Goal: Information Seeking & Learning: Learn about a topic

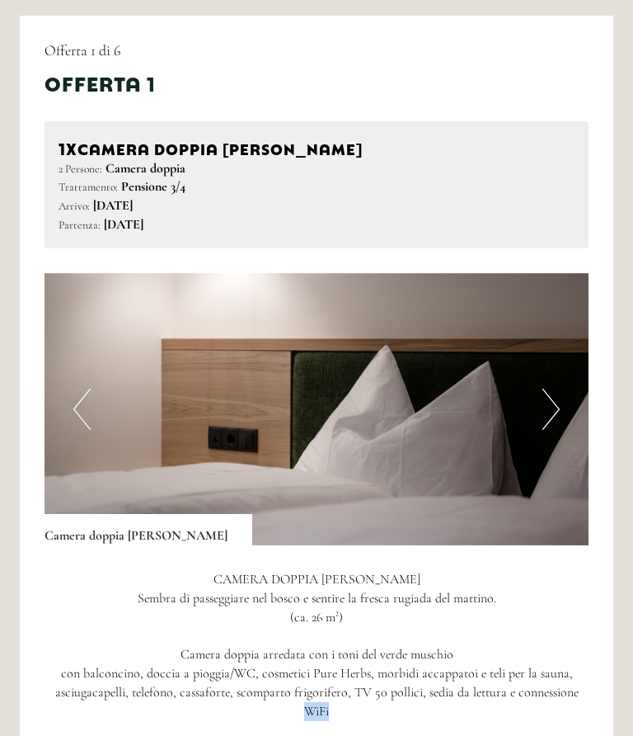
scroll to position [1033, 0]
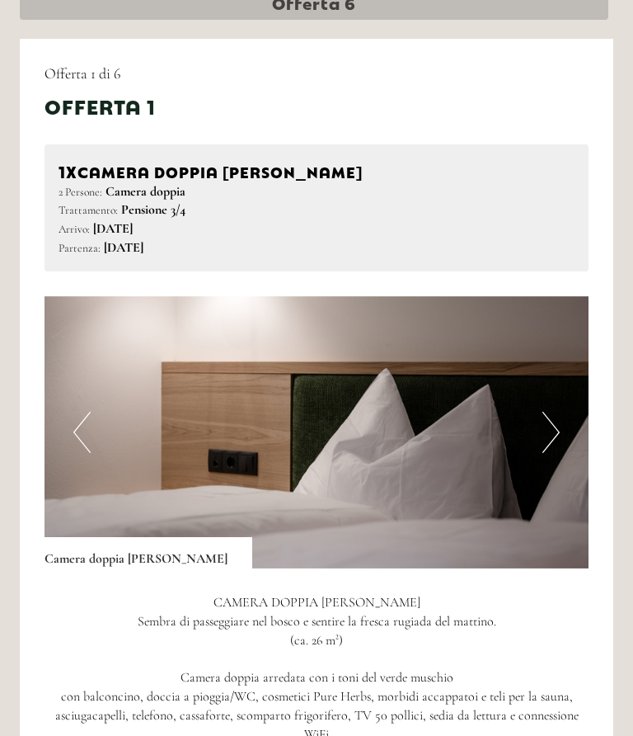
click at [563, 442] on img at bounding box center [317, 433] width 544 height 272
click at [559, 427] on button "Next" at bounding box center [551, 432] width 17 height 41
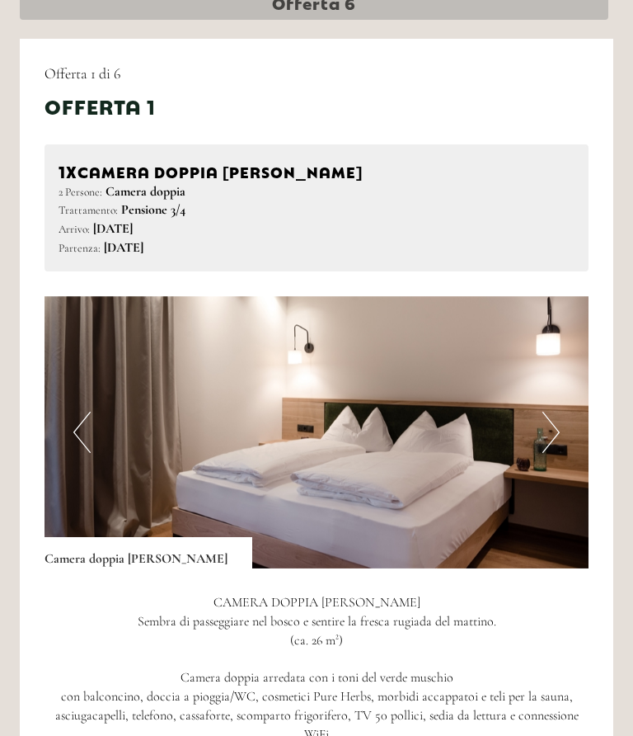
scroll to position [1034, 0]
click at [561, 433] on img at bounding box center [317, 432] width 544 height 272
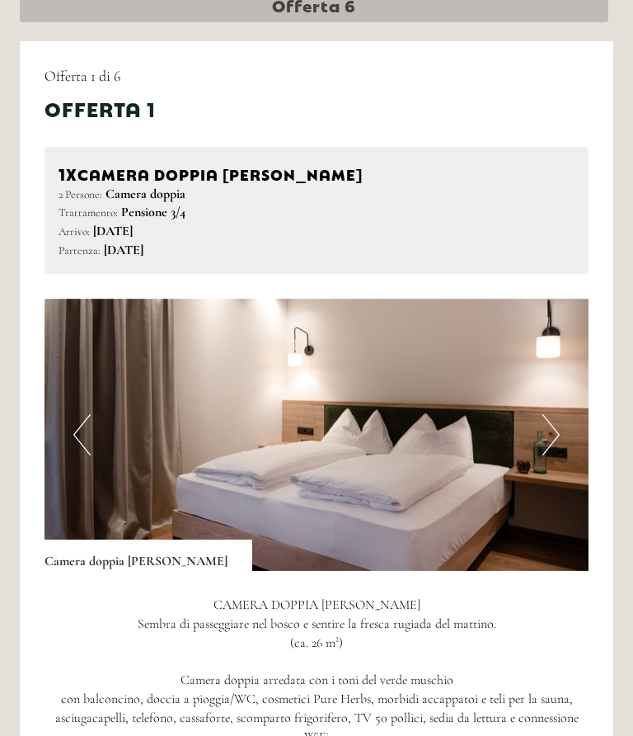
click at [552, 433] on button "Next" at bounding box center [551, 434] width 17 height 41
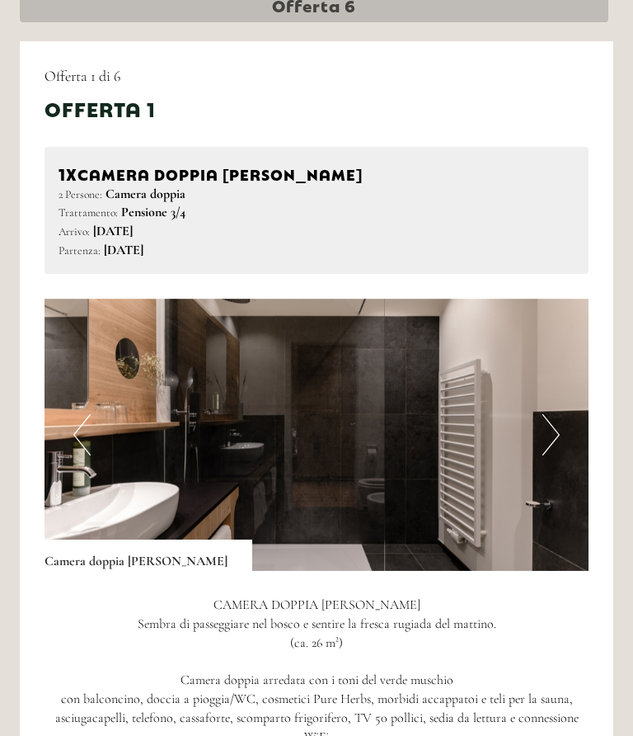
click at [566, 436] on img at bounding box center [317, 435] width 544 height 272
click at [554, 433] on button "Next" at bounding box center [551, 434] width 17 height 41
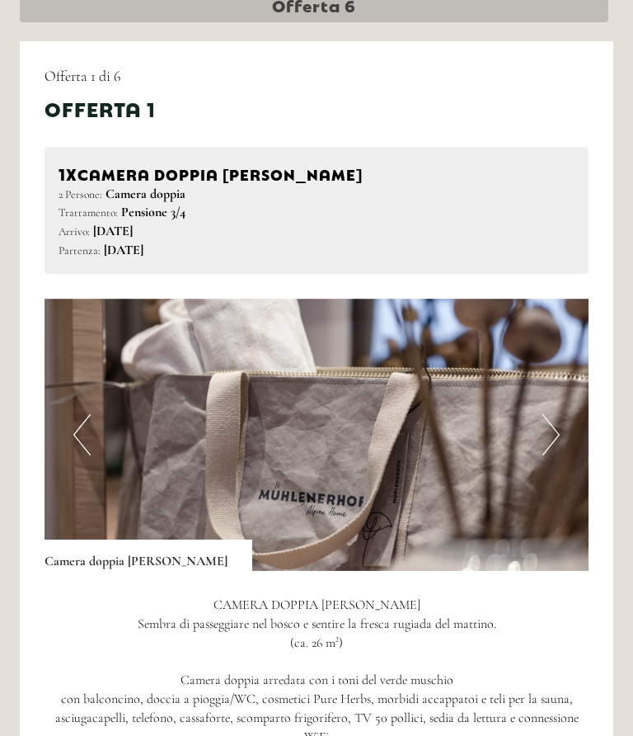
click at [563, 433] on img at bounding box center [317, 435] width 544 height 272
click at [564, 433] on img at bounding box center [317, 435] width 544 height 272
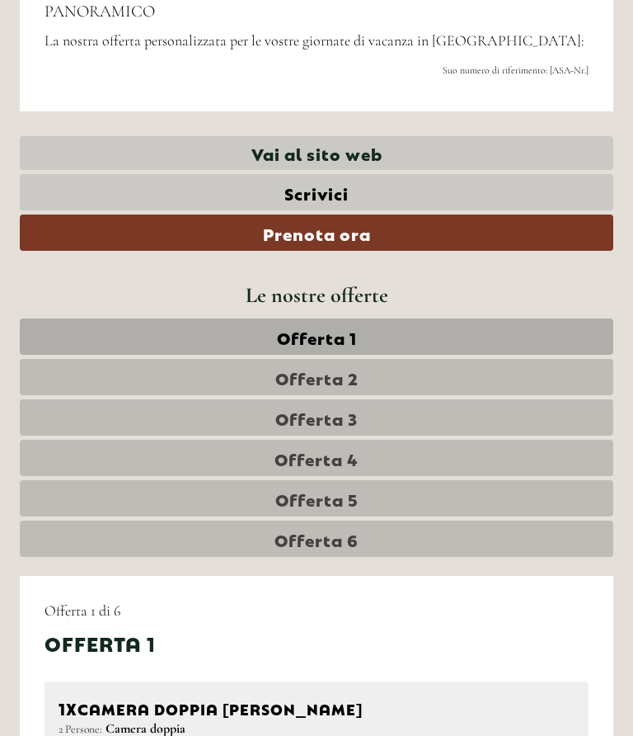
scroll to position [494, 0]
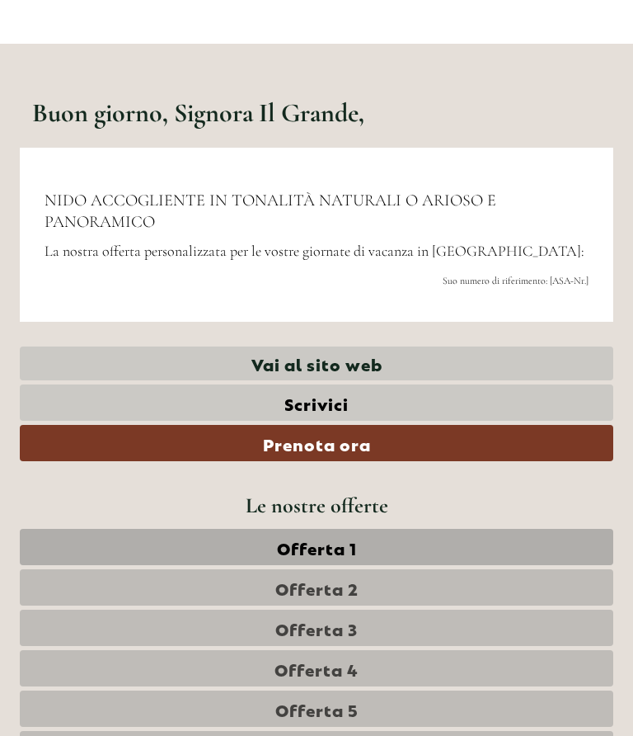
scroll to position [286, 0]
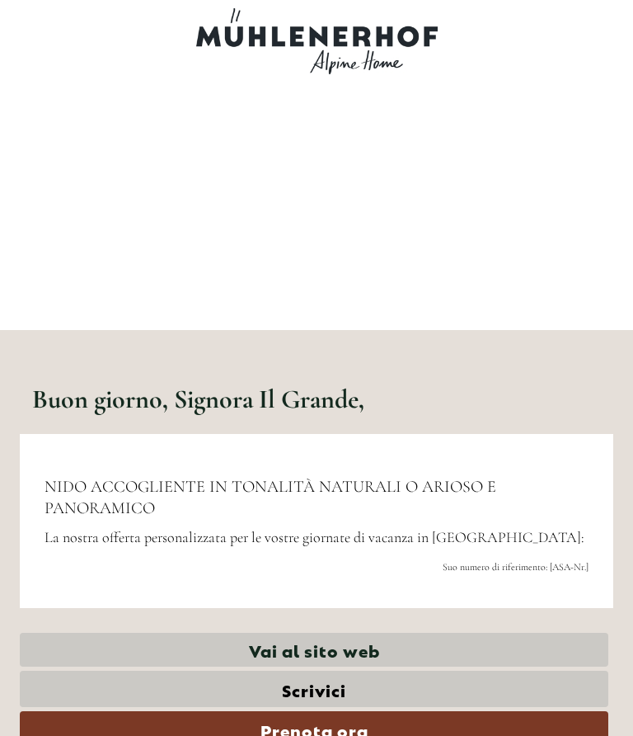
scroll to position [927, 0]
